Goal: Task Accomplishment & Management: Use online tool/utility

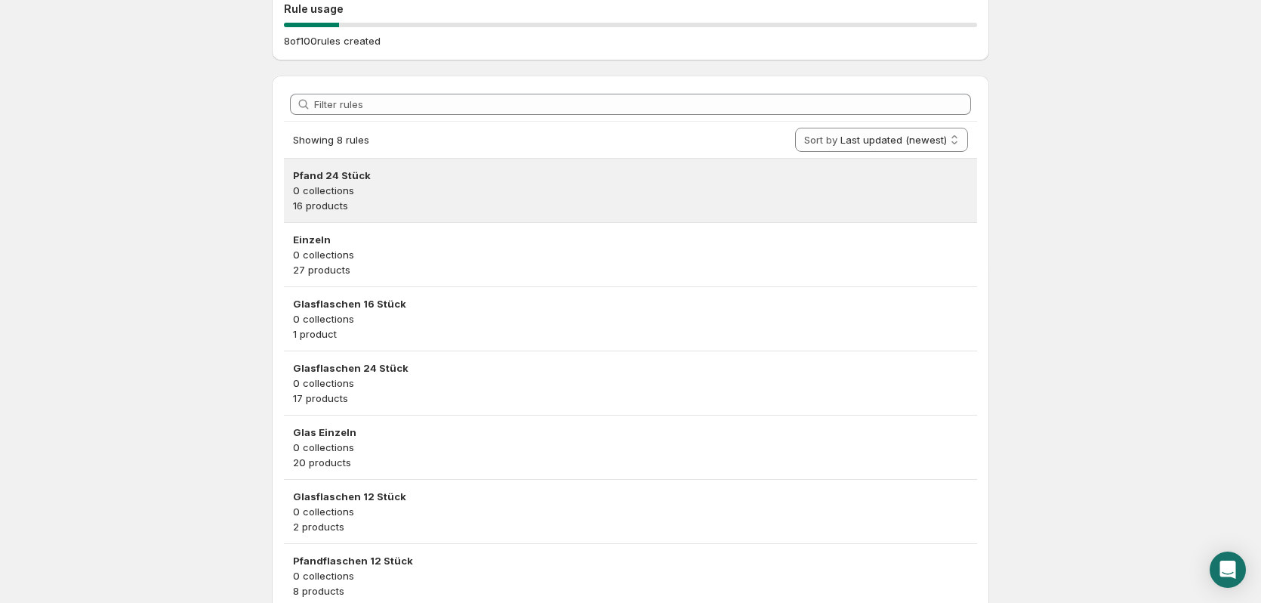
scroll to position [227, 0]
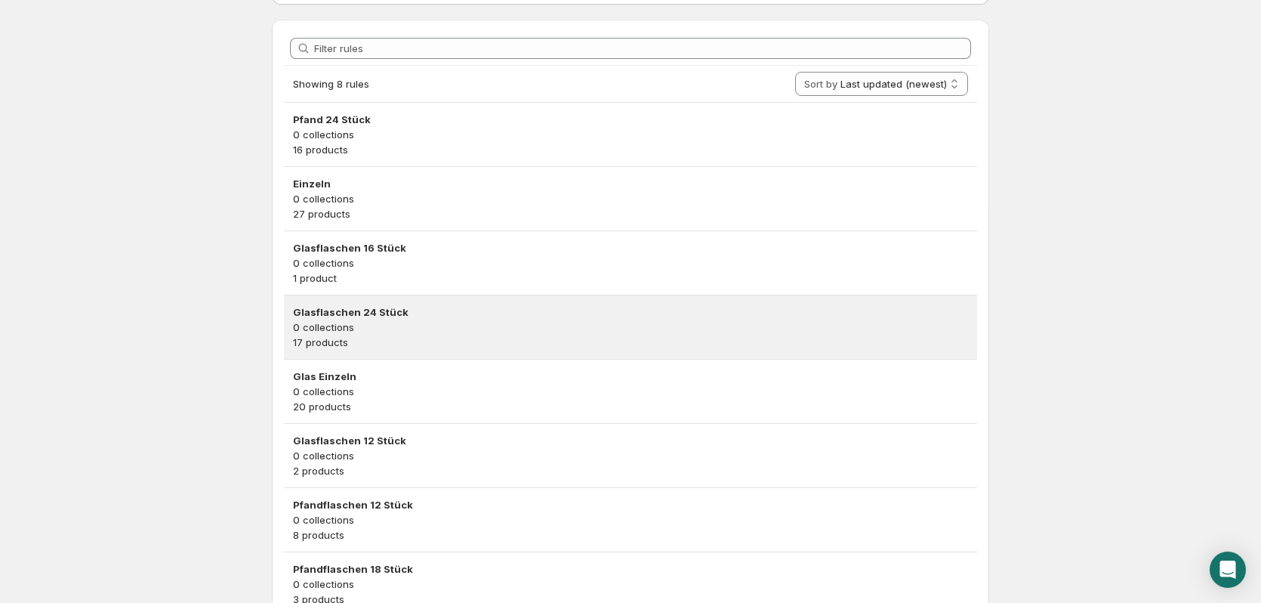
click at [457, 329] on p "0 collections" at bounding box center [630, 327] width 675 height 15
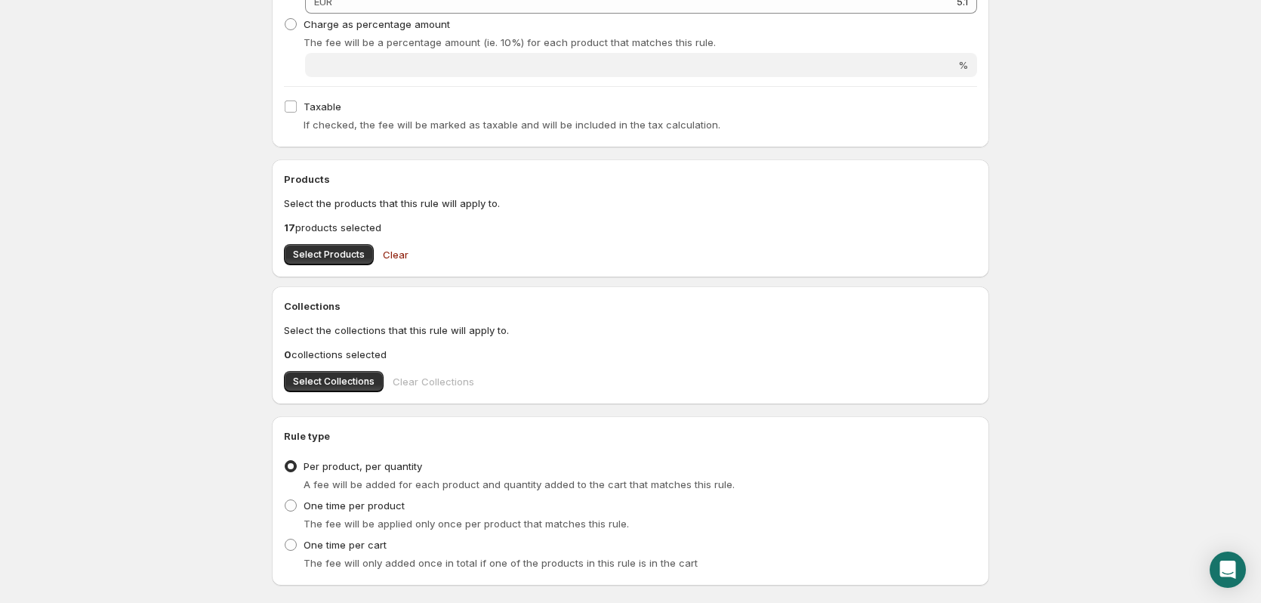
scroll to position [378, 0]
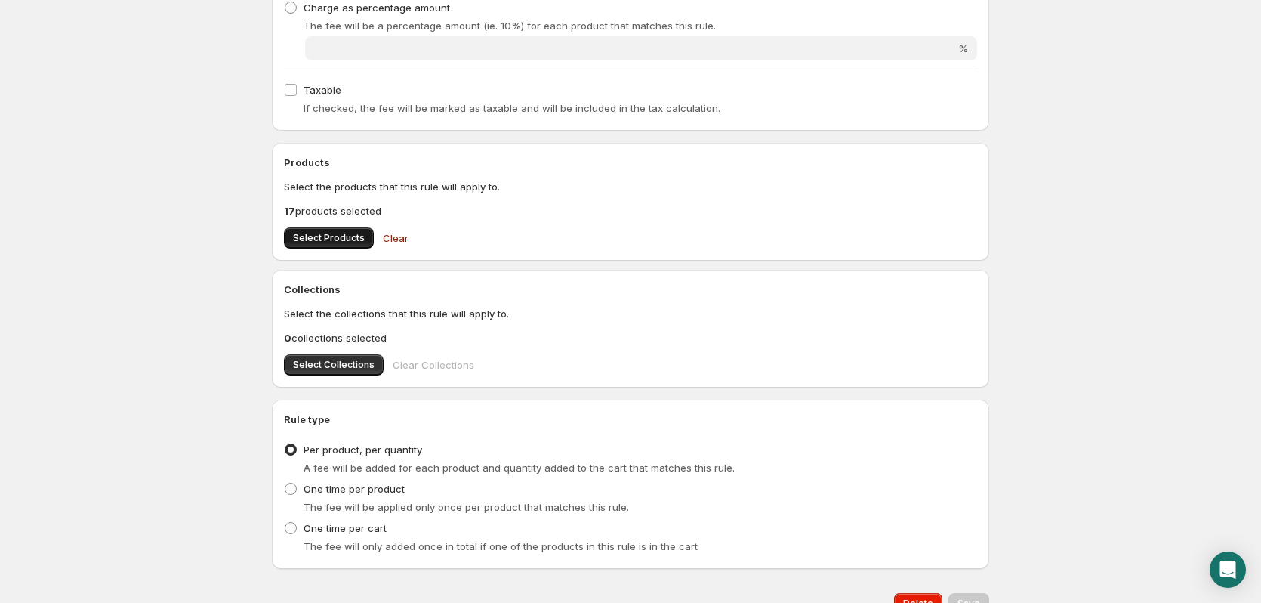
click at [332, 238] on span "Select Products" at bounding box center [329, 238] width 72 height 12
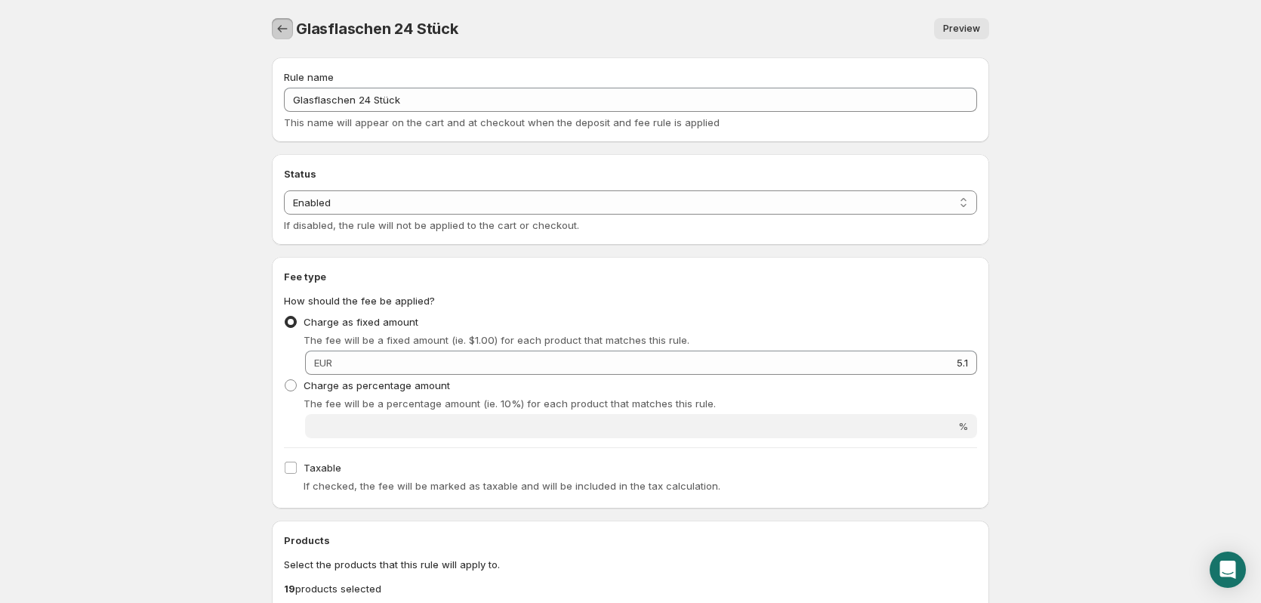
click at [292, 32] on button "Settings" at bounding box center [282, 28] width 21 height 21
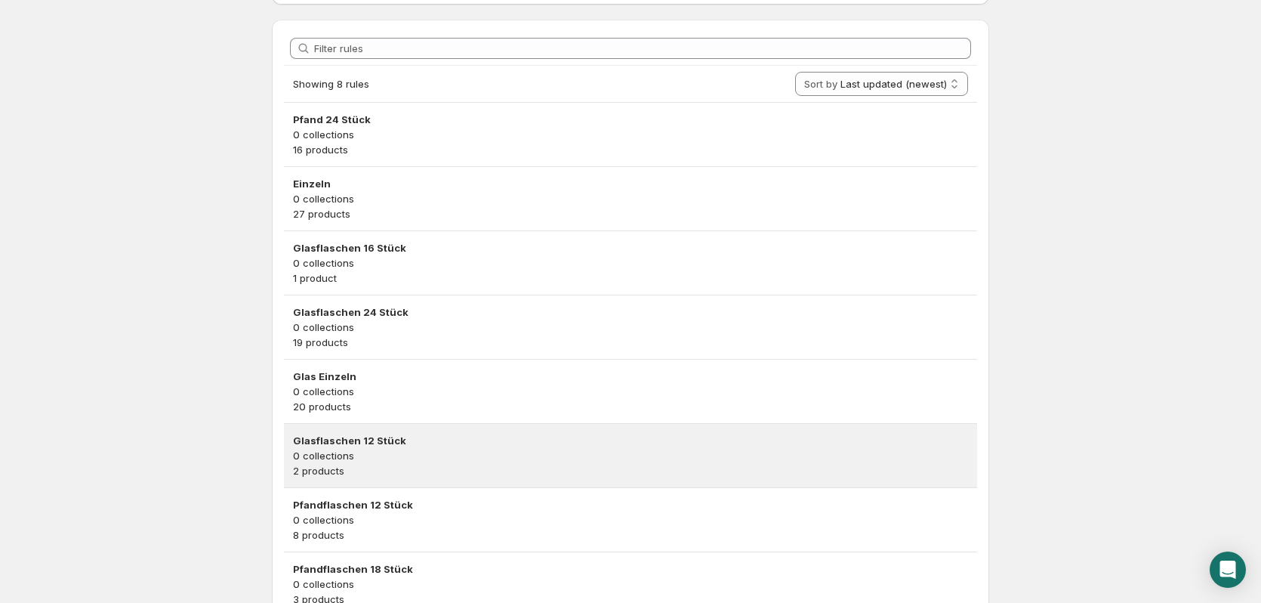
scroll to position [300, 0]
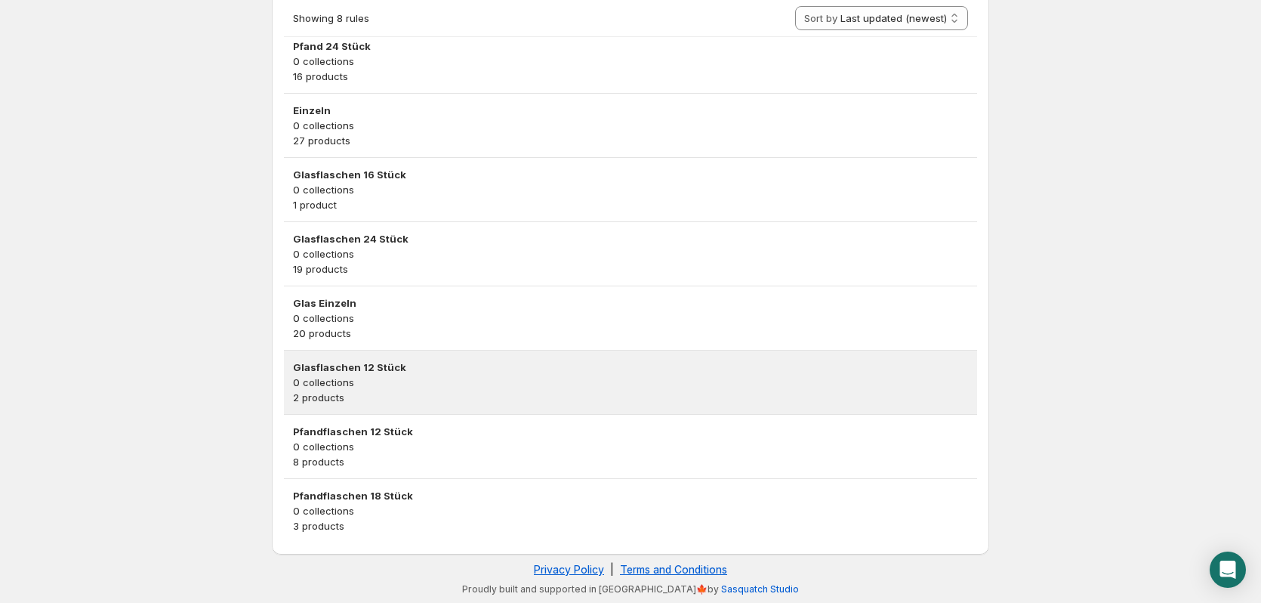
click at [427, 384] on p "0 collections" at bounding box center [630, 382] width 675 height 15
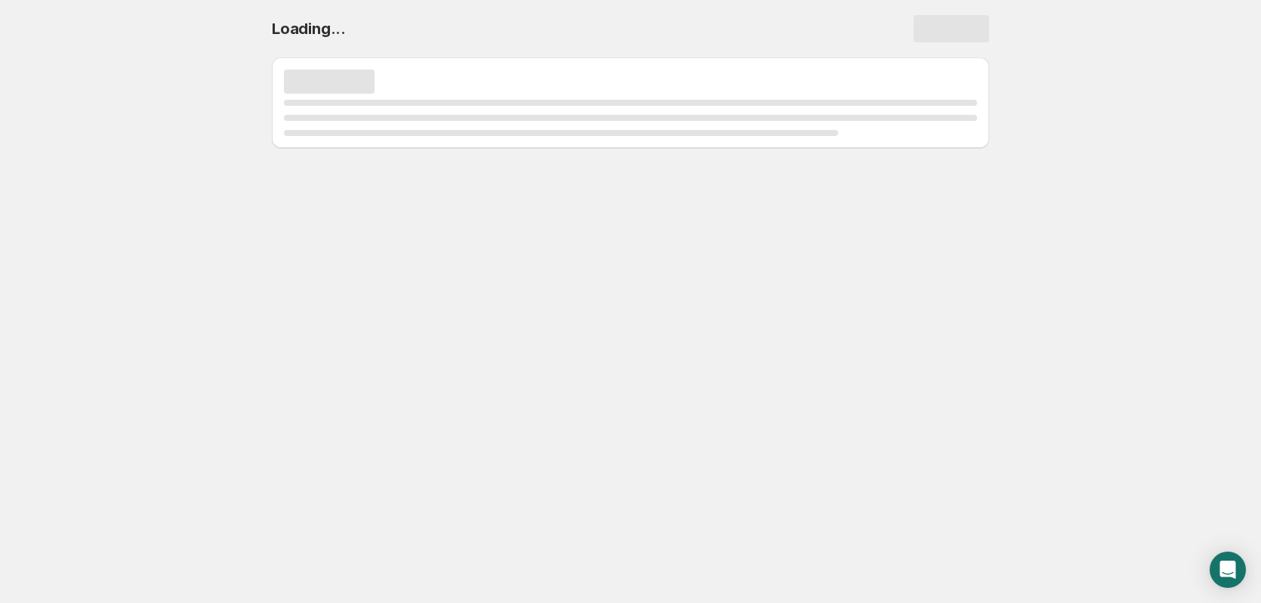
scroll to position [0, 0]
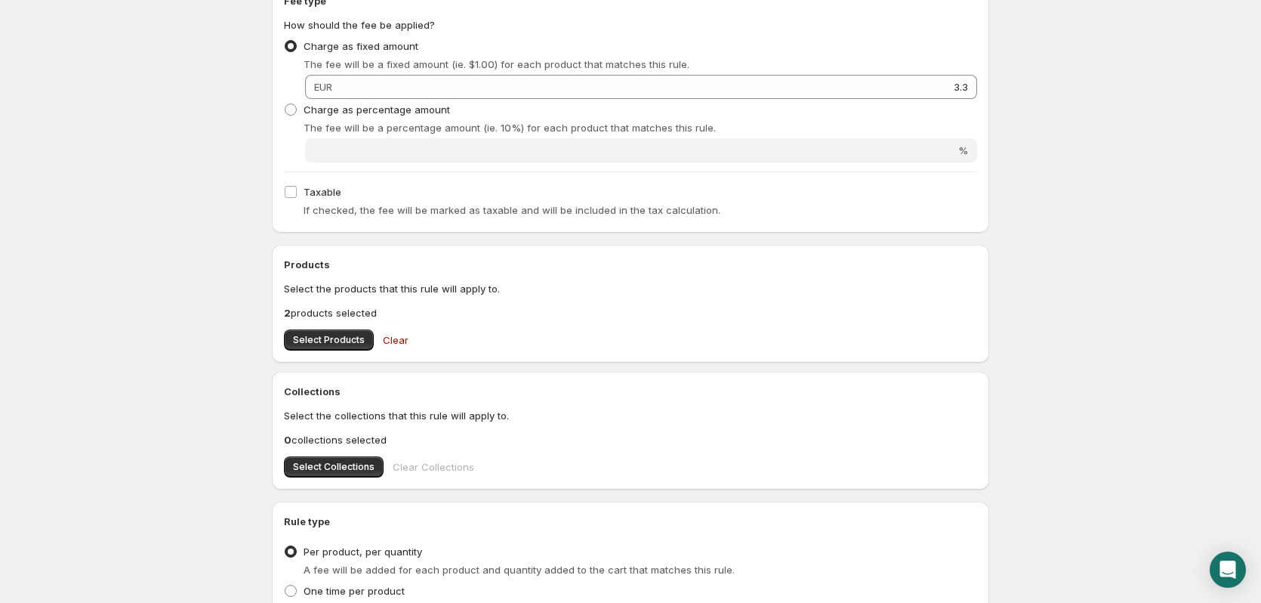
scroll to position [302, 0]
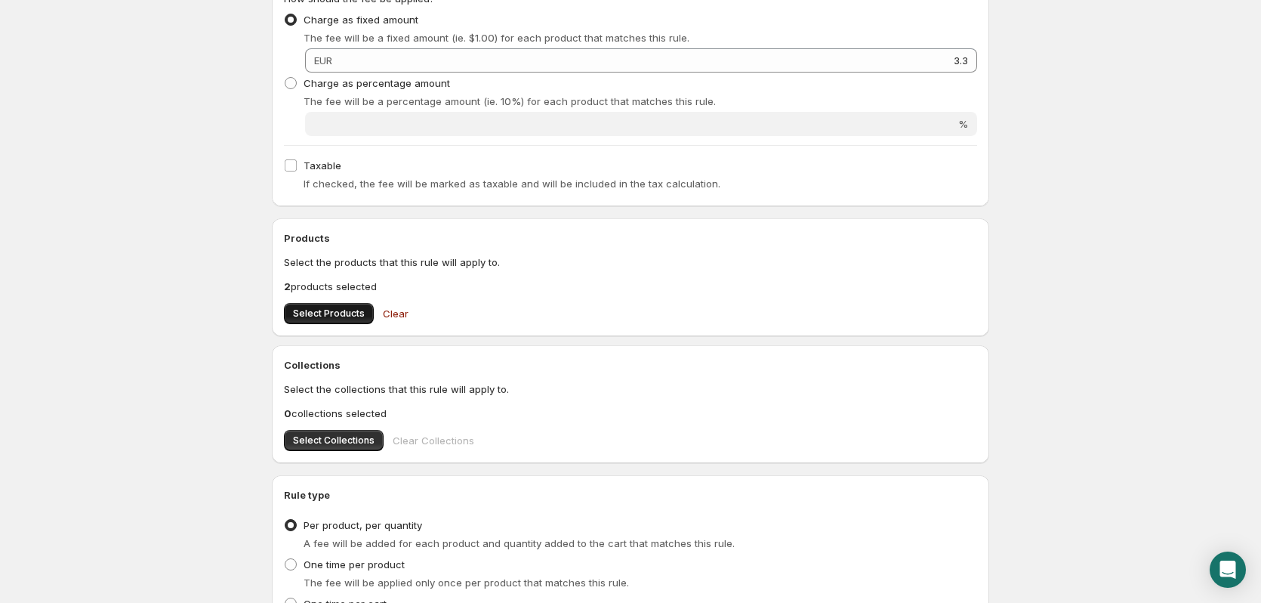
click at [336, 321] on button "Select Products" at bounding box center [329, 313] width 90 height 21
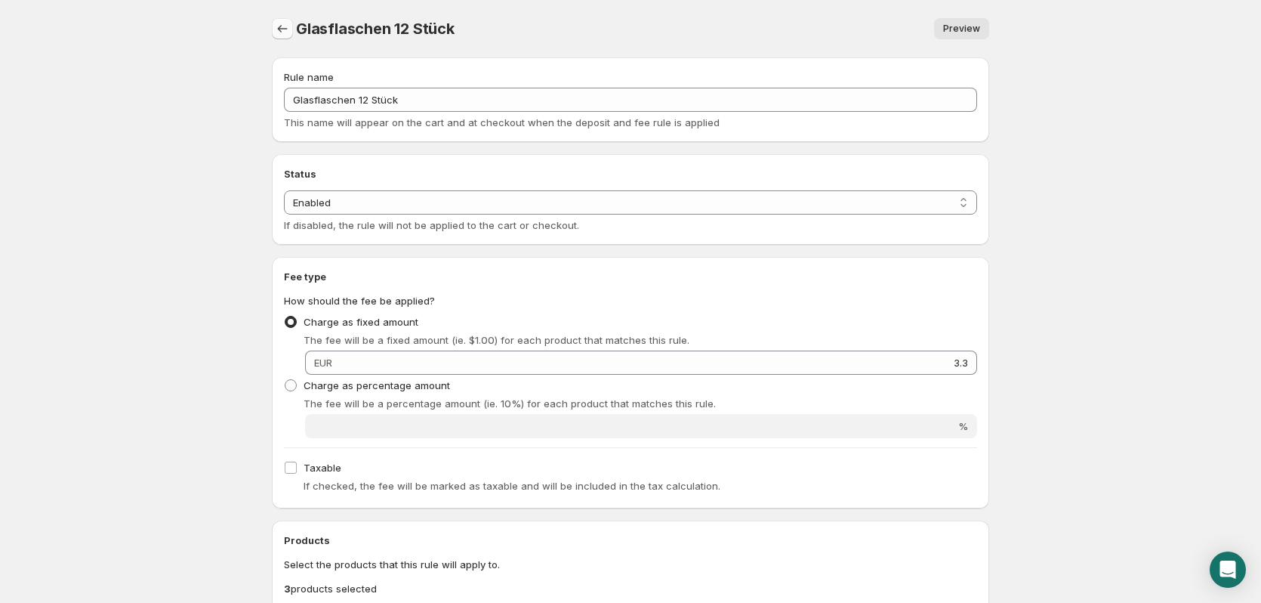
click at [284, 29] on icon "Settings" at bounding box center [282, 28] width 15 height 15
